Goal: Check status

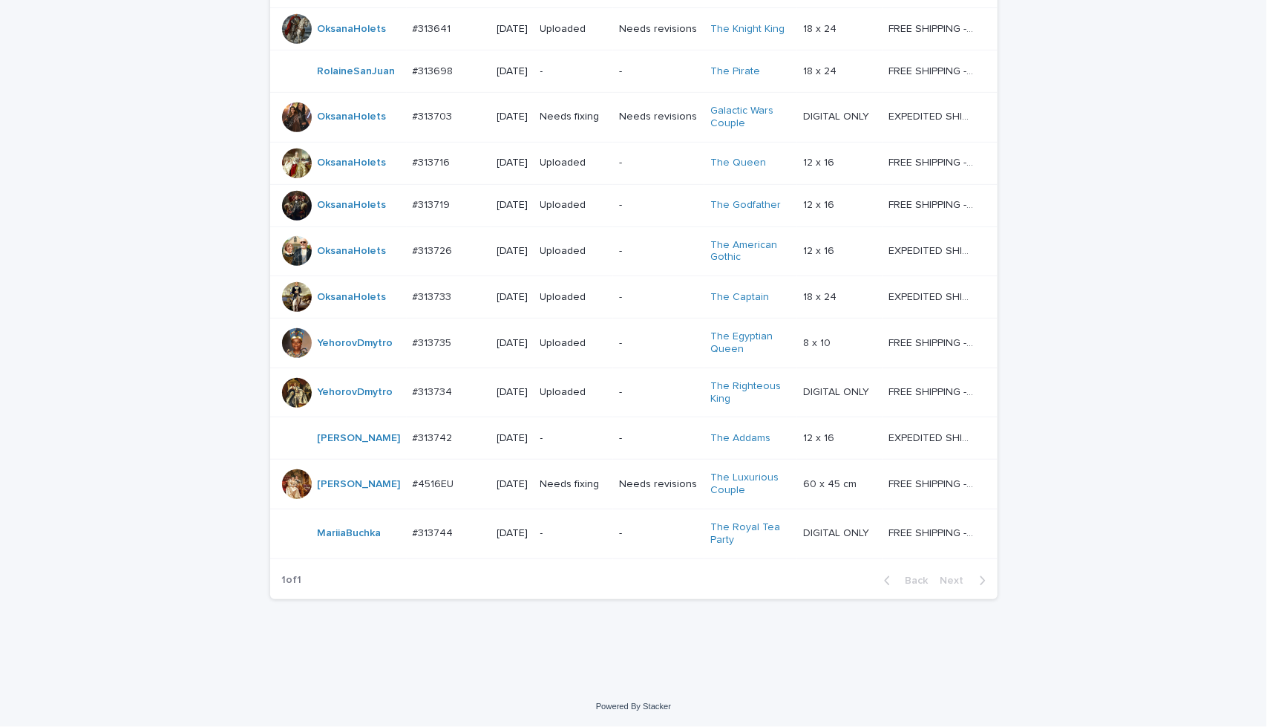
scroll to position [520, 0]
click at [607, 509] on td "Needs fixing" at bounding box center [573, 484] width 79 height 50
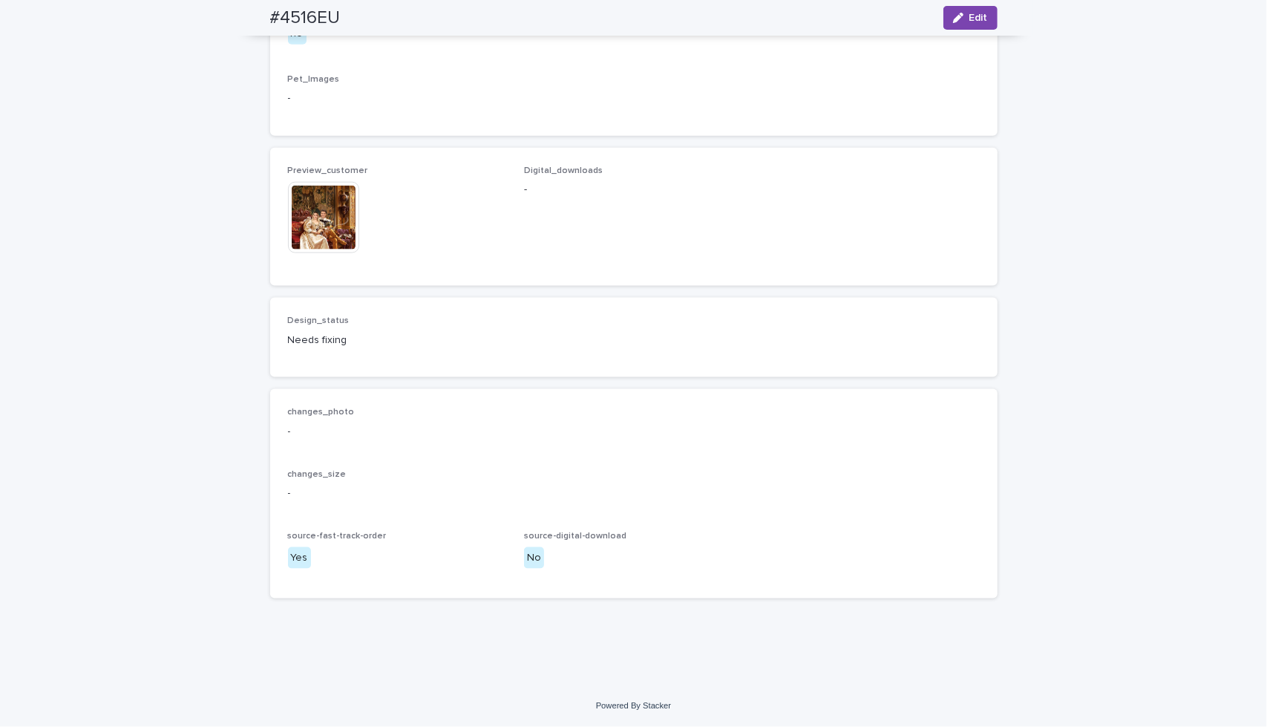
scroll to position [1756, 0]
click at [322, 253] on img at bounding box center [323, 217] width 71 height 71
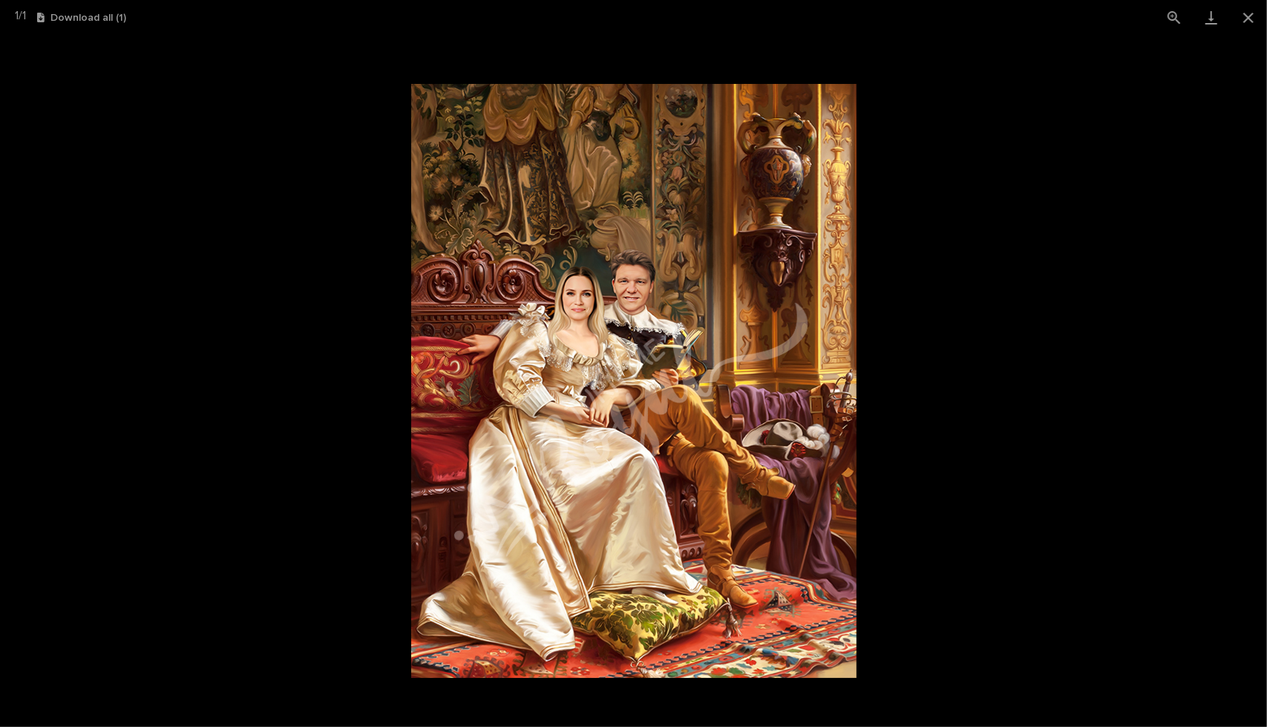
click at [1141, 114] on picture at bounding box center [633, 381] width 1267 height 692
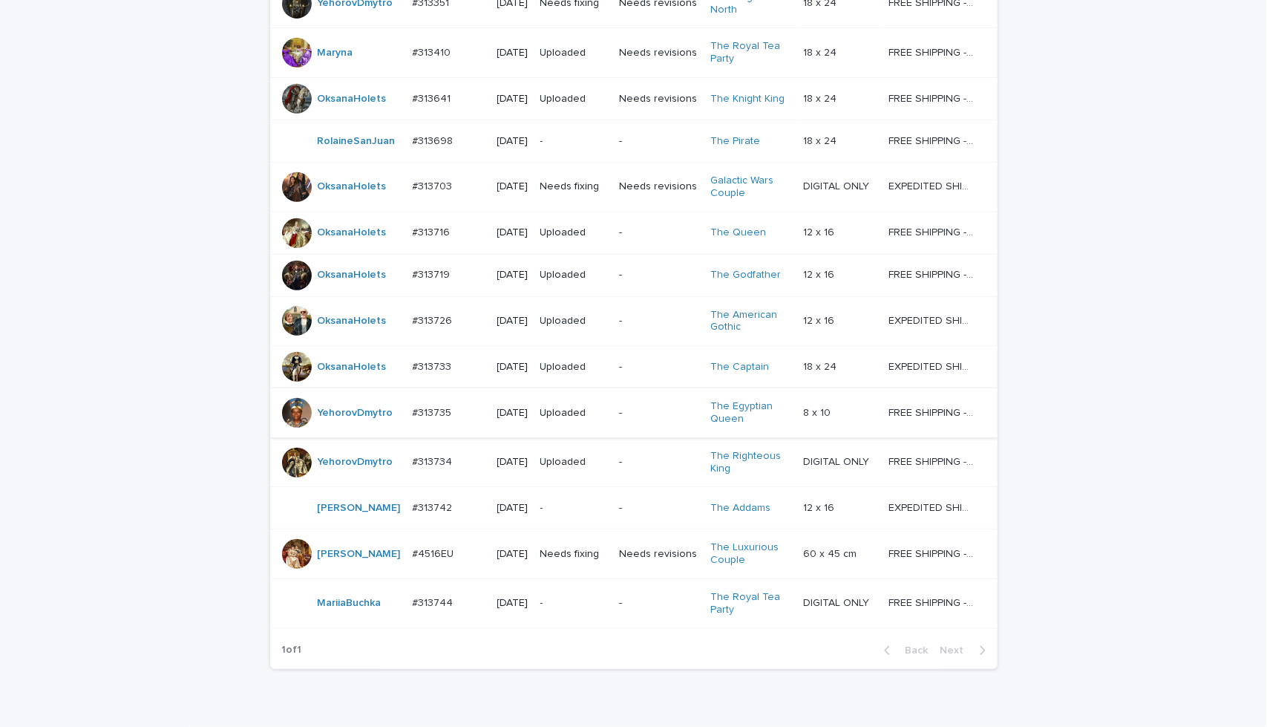
scroll to position [430, 0]
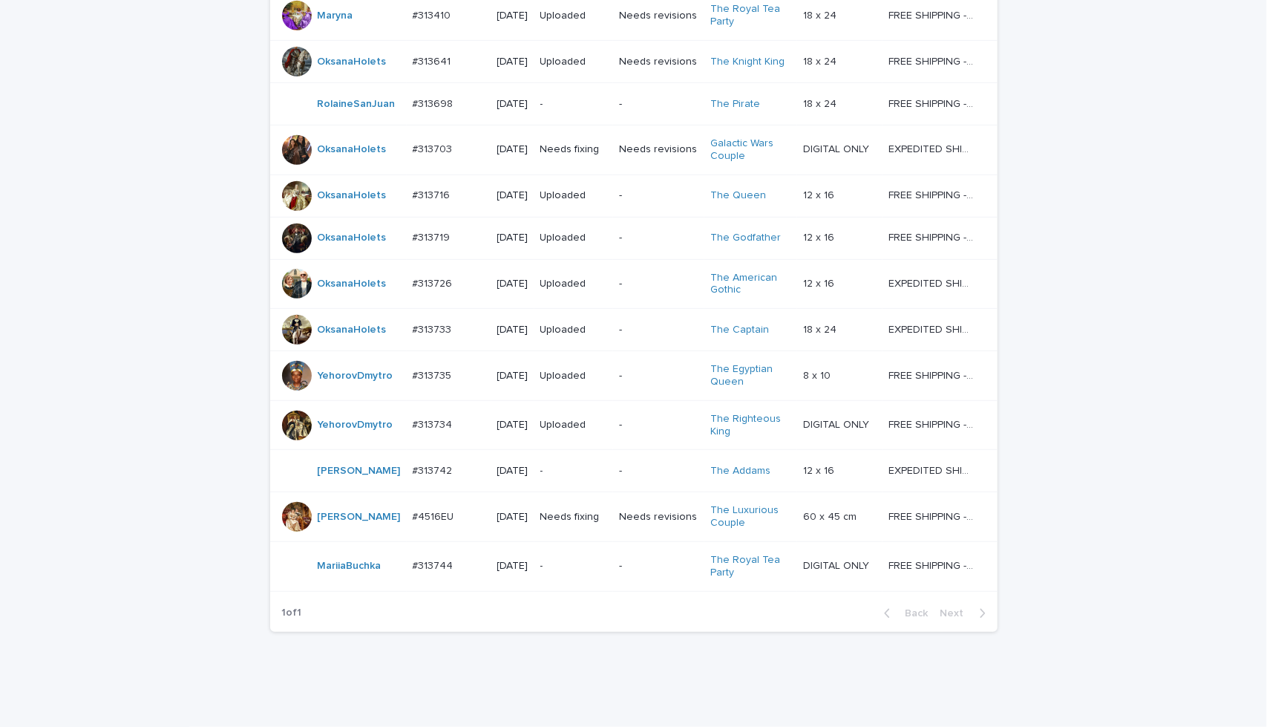
scroll to position [405, 0]
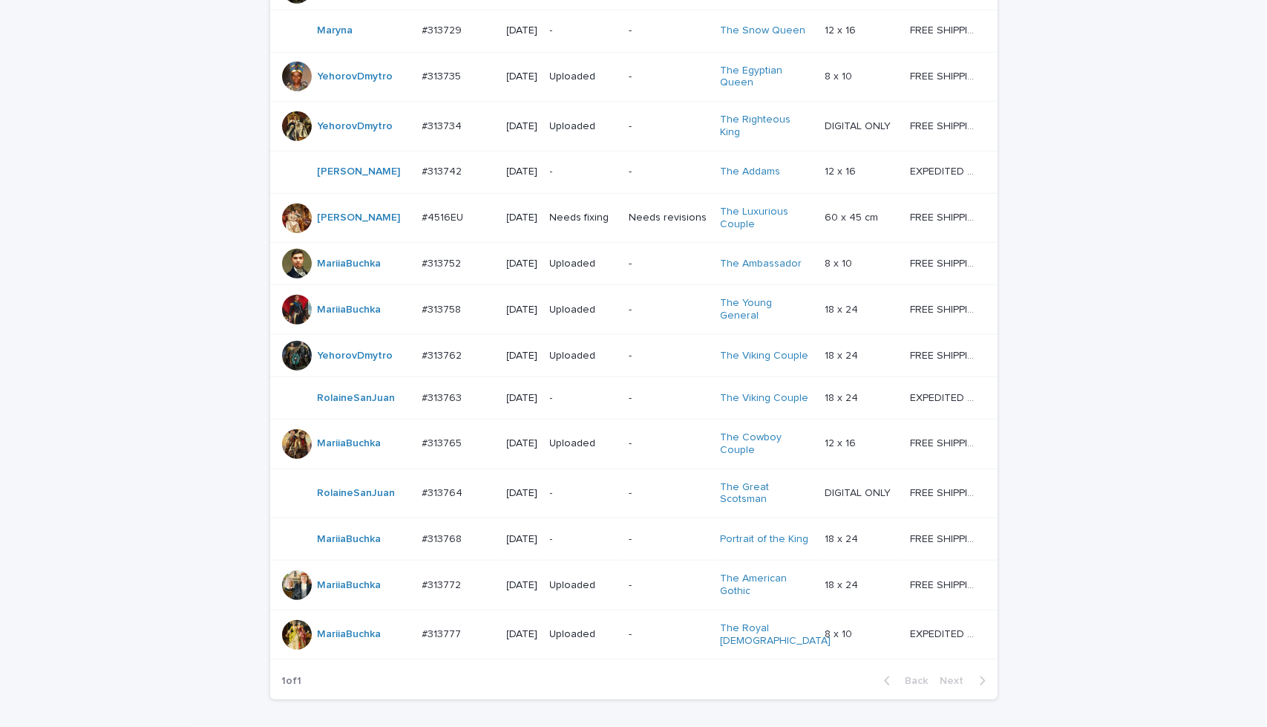
scroll to position [934, 0]
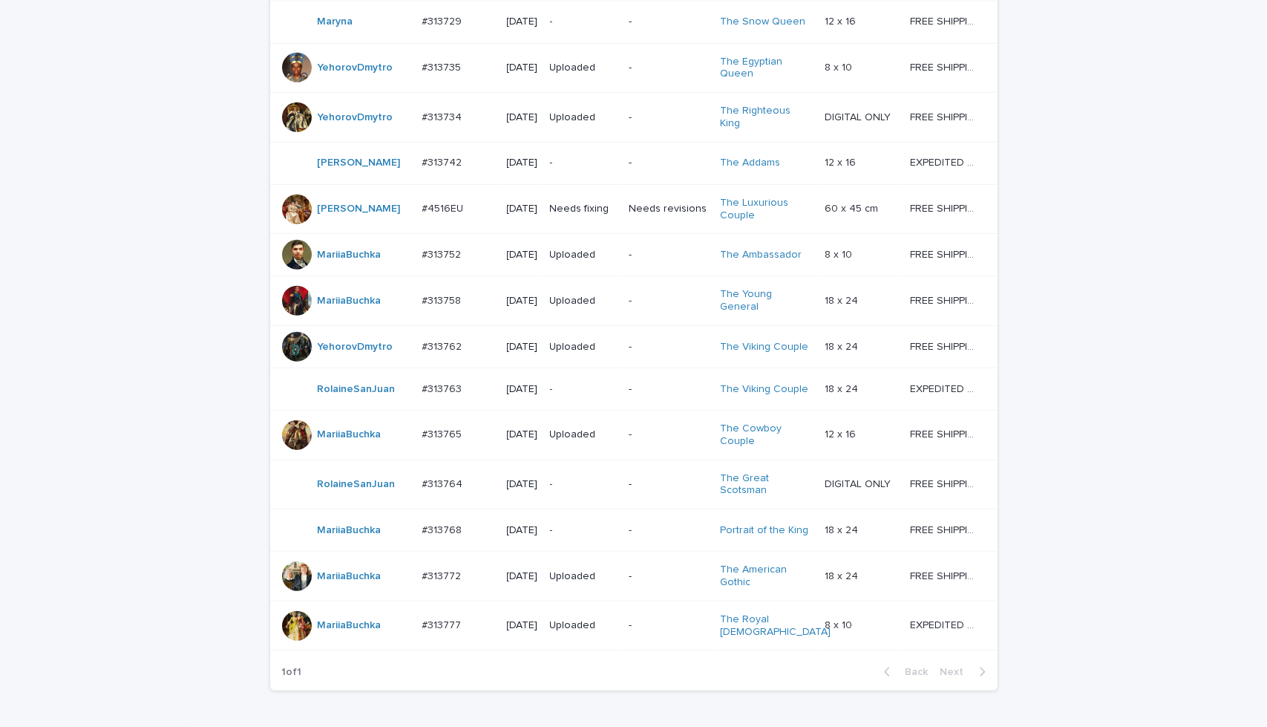
click at [676, 234] on td "Needs revisions" at bounding box center [668, 209] width 91 height 50
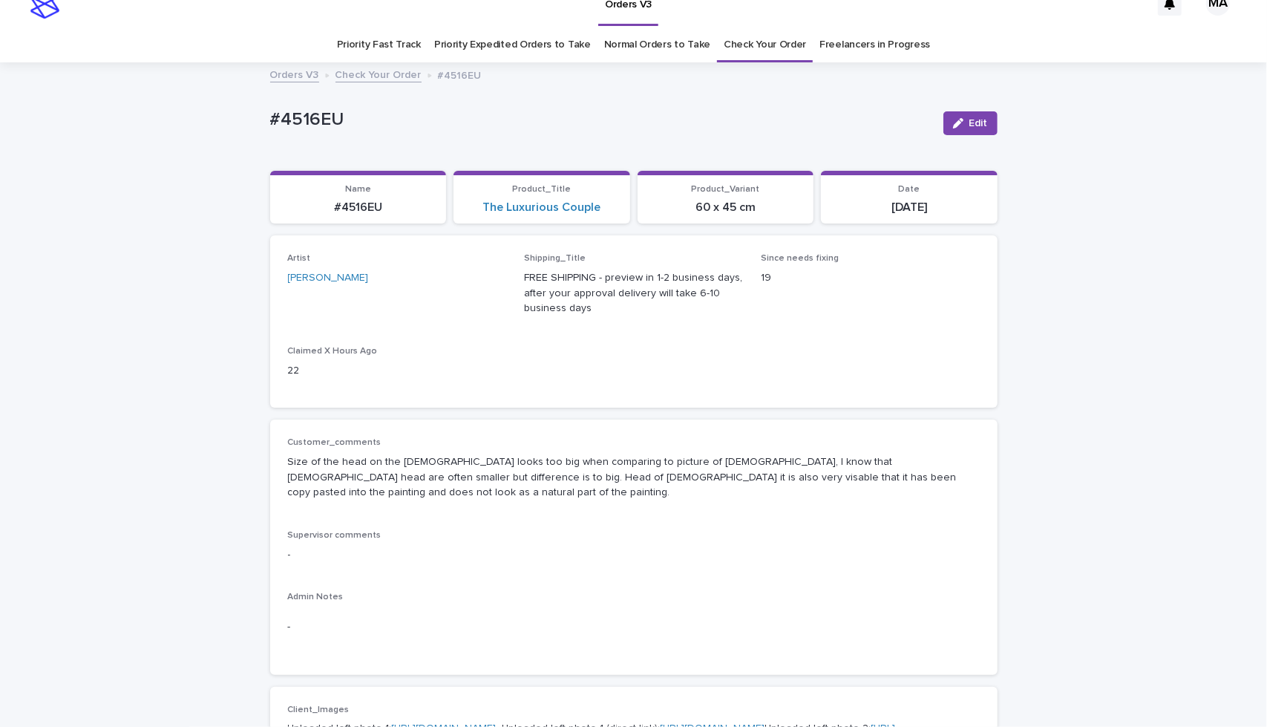
scroll to position [173, 0]
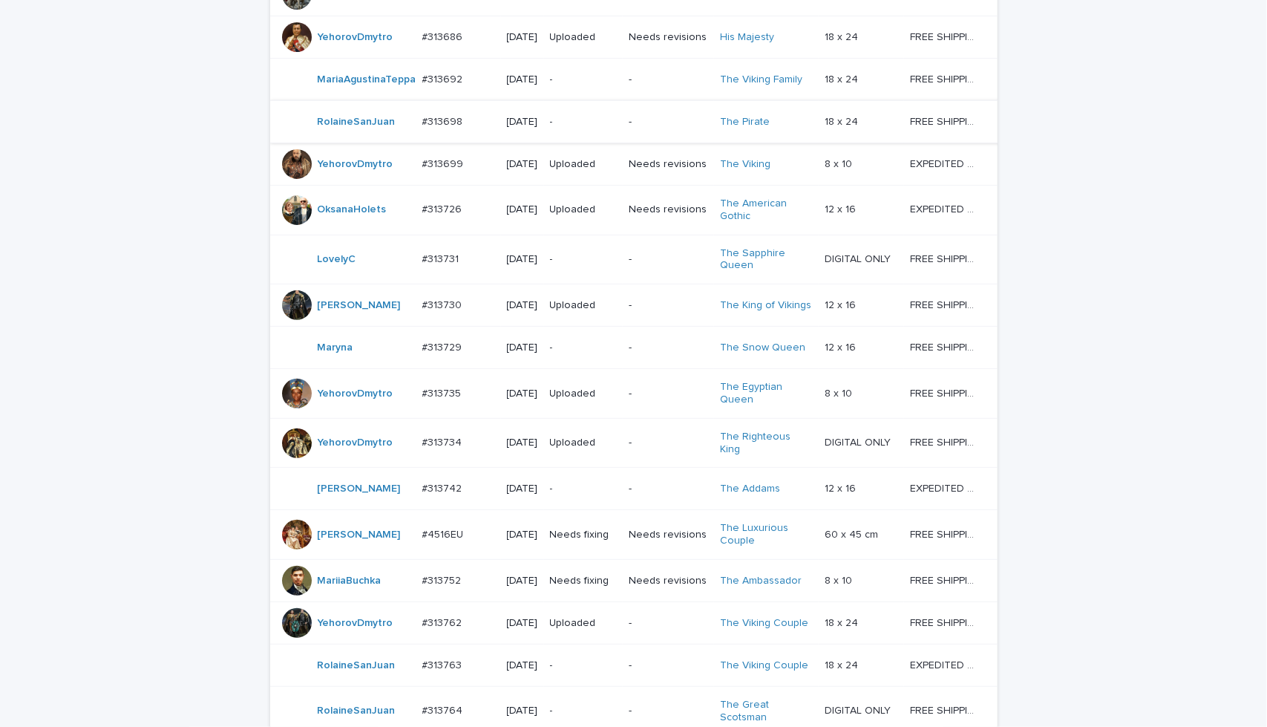
scroll to position [548, 0]
click at [676, 325] on td "-" at bounding box center [668, 304] width 91 height 42
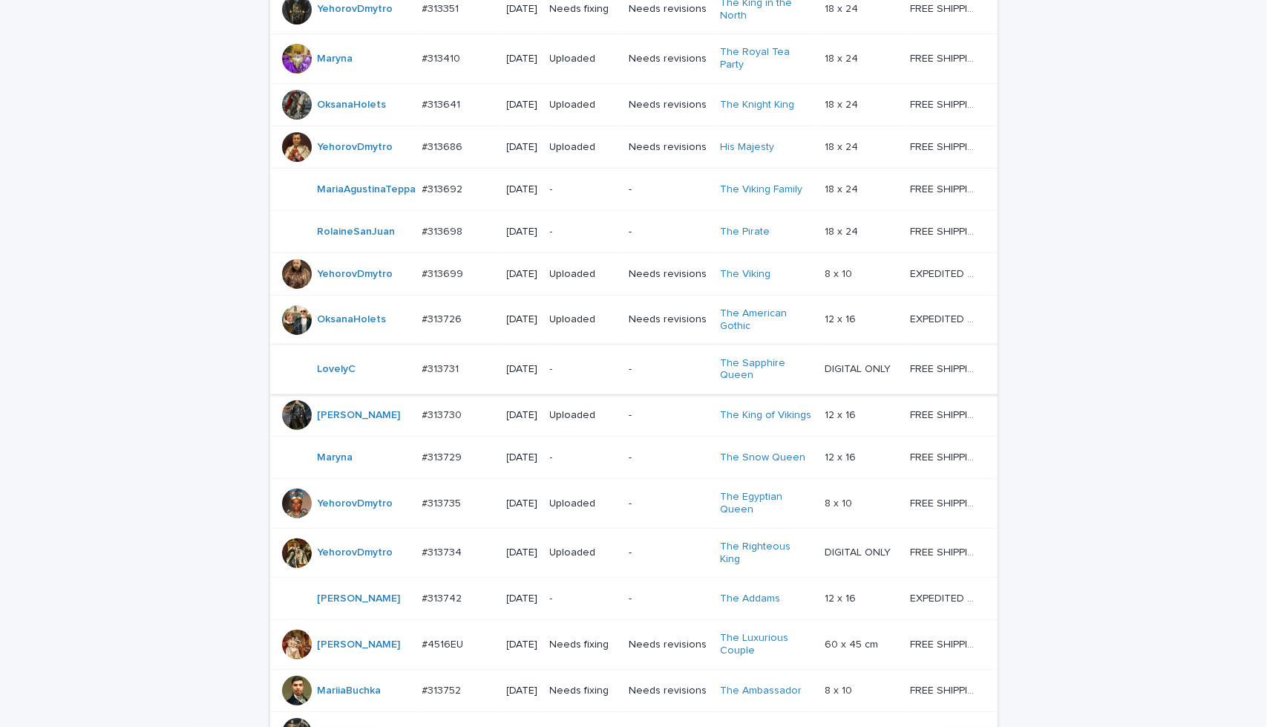
scroll to position [468, 0]
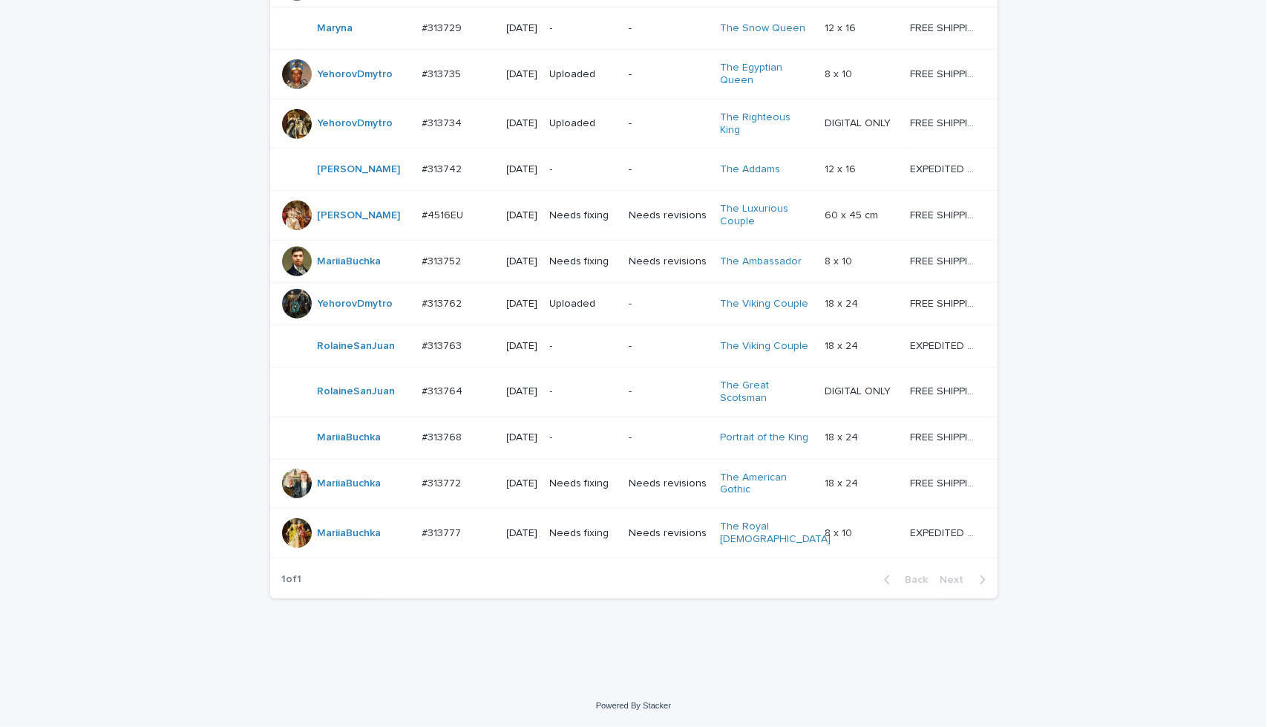
scroll to position [915, 0]
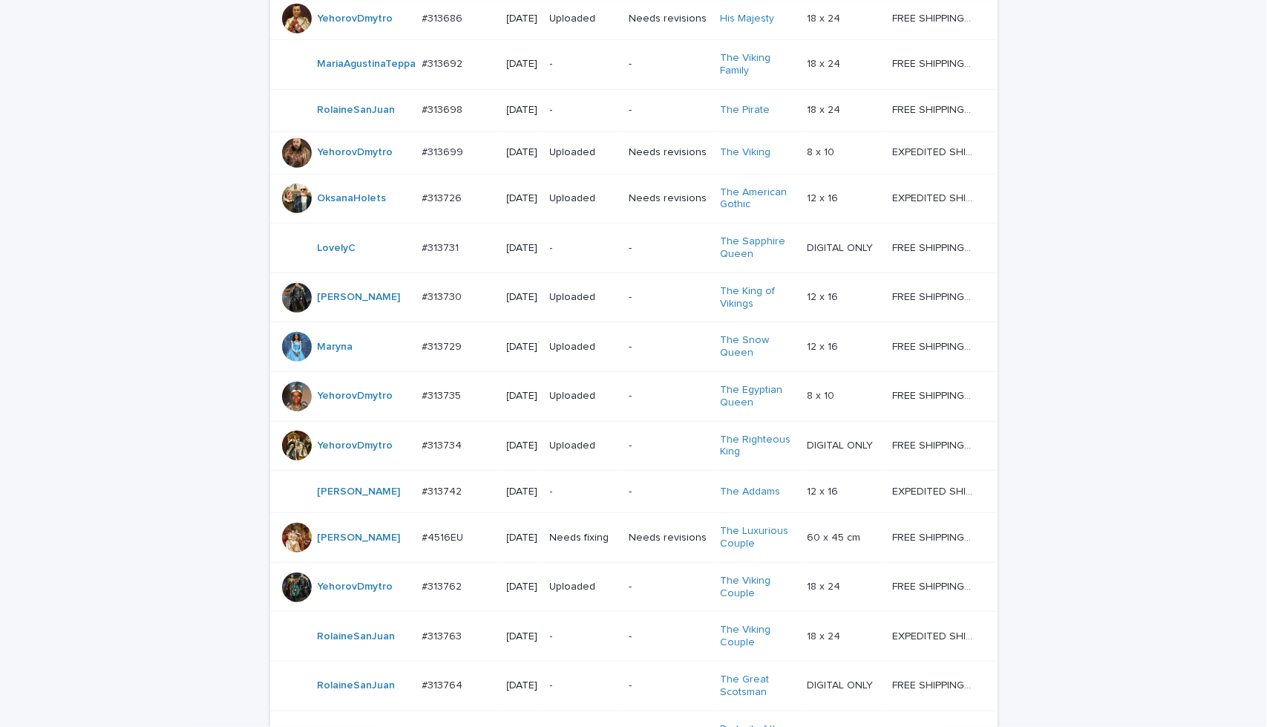
scroll to position [524, 0]
